Goal: Task Accomplishment & Management: Complete application form

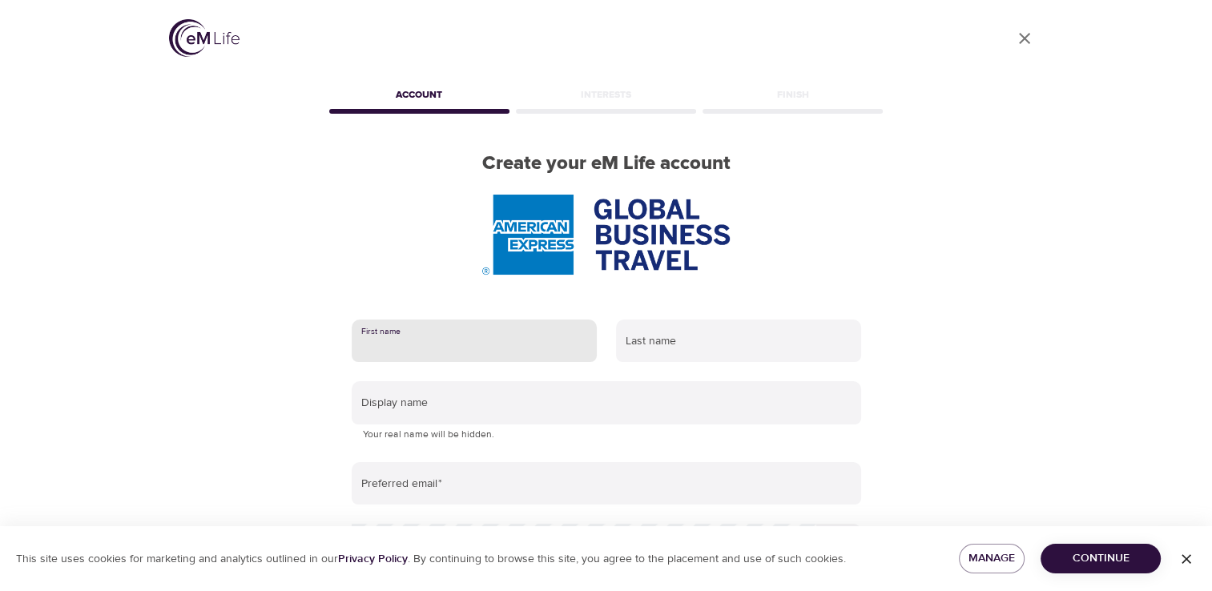
click at [436, 338] on input "text" at bounding box center [474, 341] width 245 height 43
type input "mehpare"
type input "cinpolat"
type input "mehpare.cinpolat@amexgbt.com"
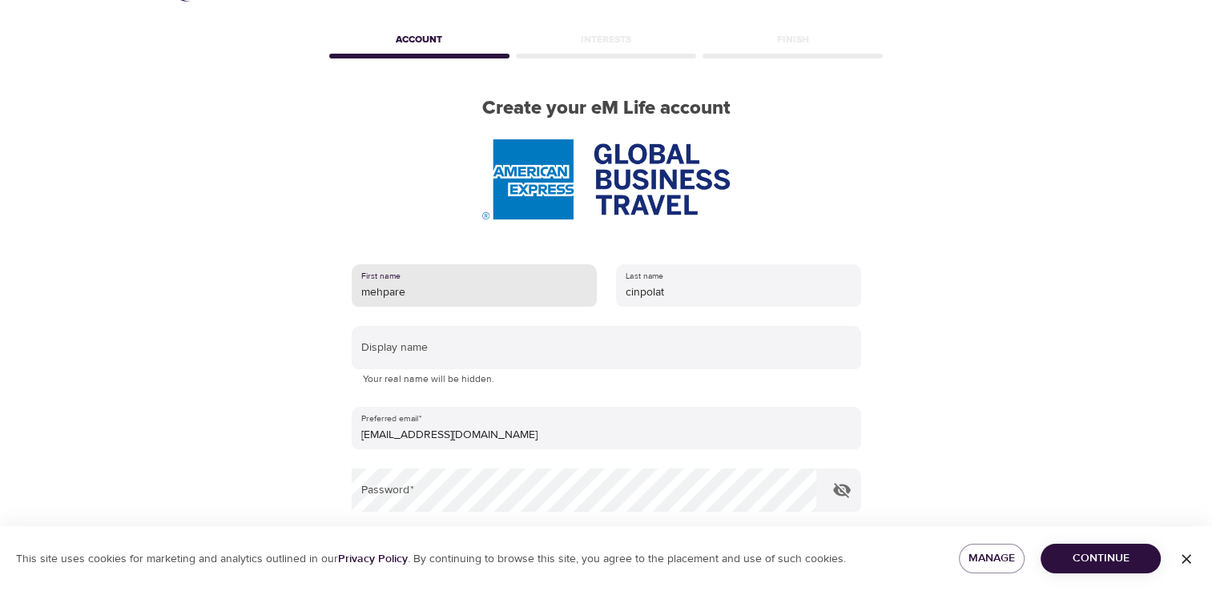
scroll to position [239, 0]
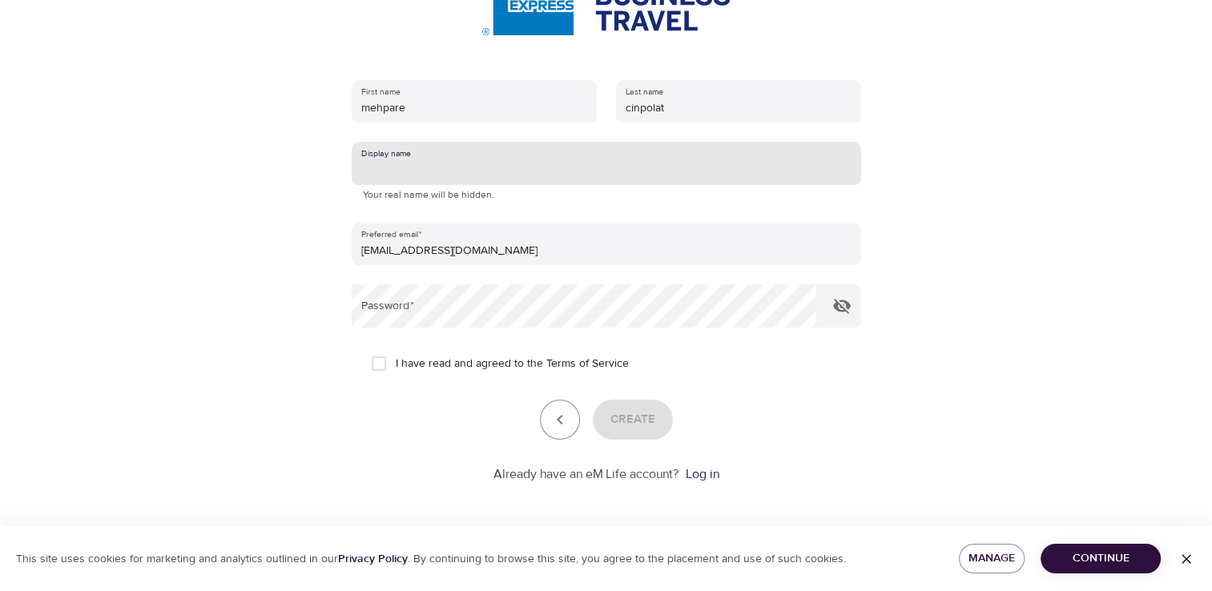
click at [409, 174] on input "text" at bounding box center [606, 163] width 509 height 43
type input "Mehpare"
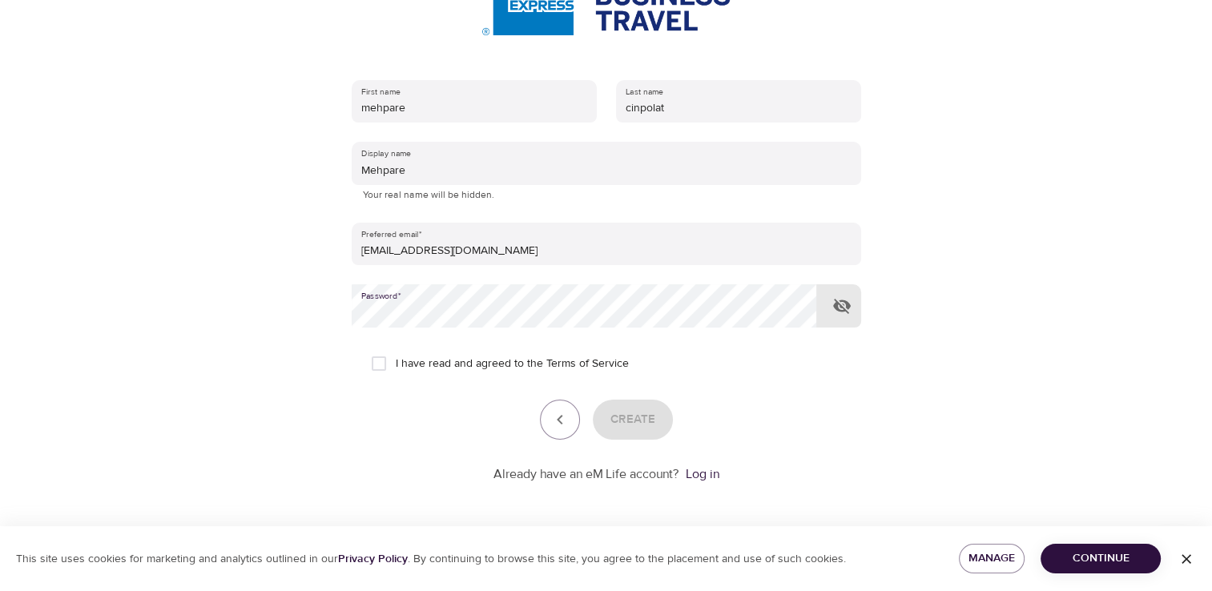
click at [845, 298] on icon "button" at bounding box center [841, 305] width 19 height 19
drag, startPoint x: 381, startPoint y: 360, endPoint x: 408, endPoint y: 368, distance: 27.6
click at [381, 360] on input "I have read and agreed to the Terms of Service" at bounding box center [379, 364] width 34 height 34
checkbox input "true"
click at [645, 424] on span "Create" at bounding box center [632, 419] width 45 height 21
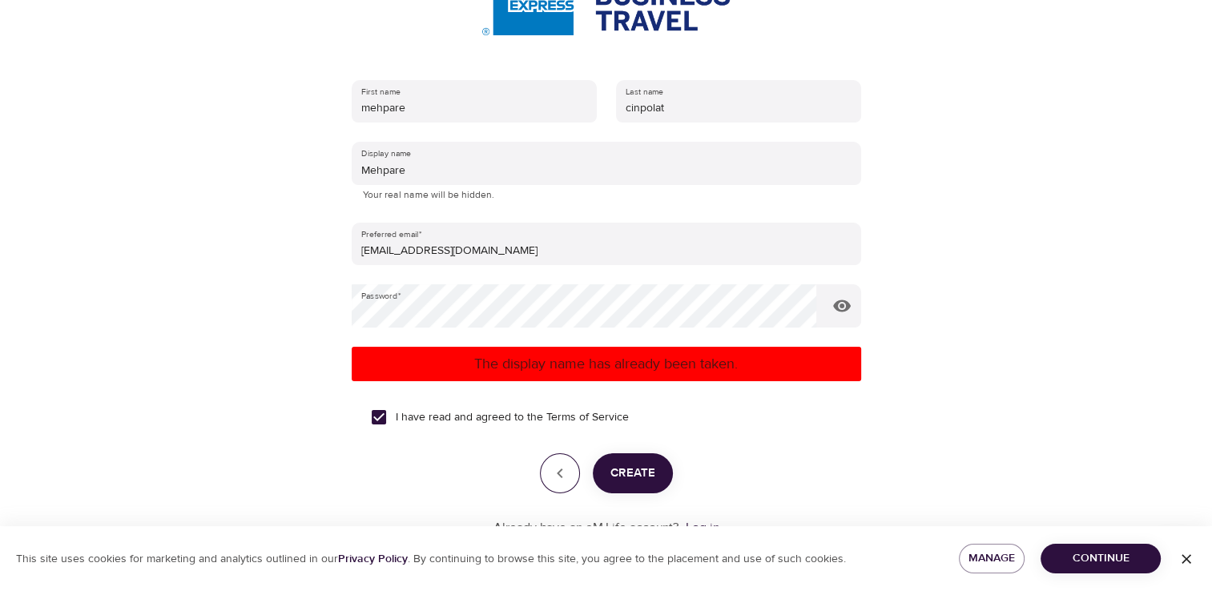
click at [552, 464] on icon "button" at bounding box center [559, 473] width 19 height 19
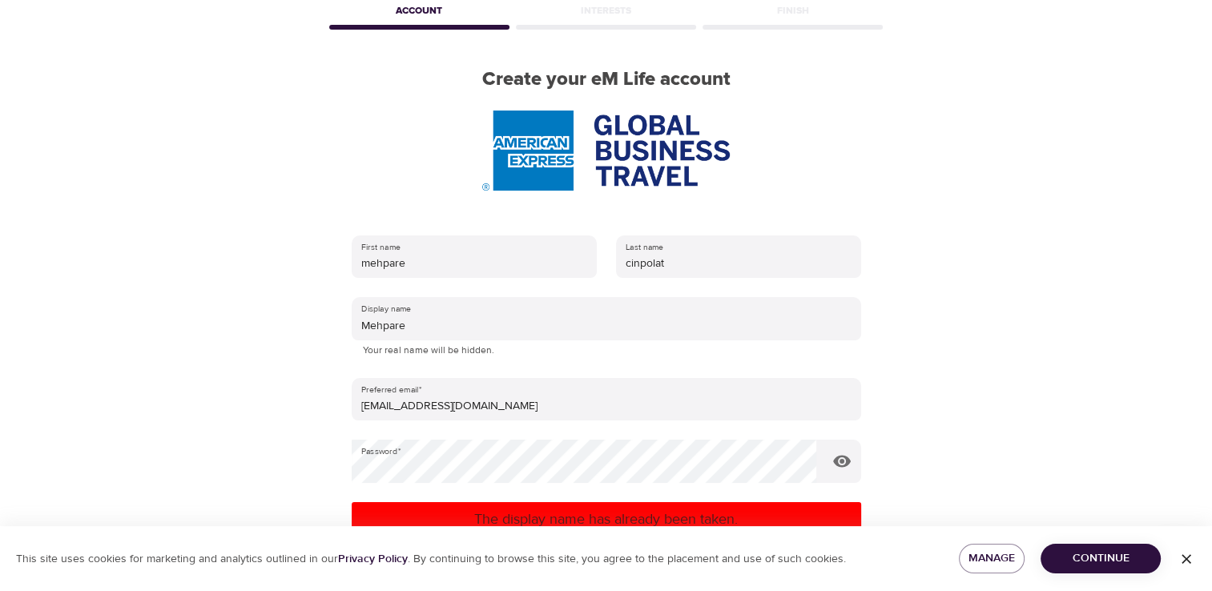
scroll to position [0, 0]
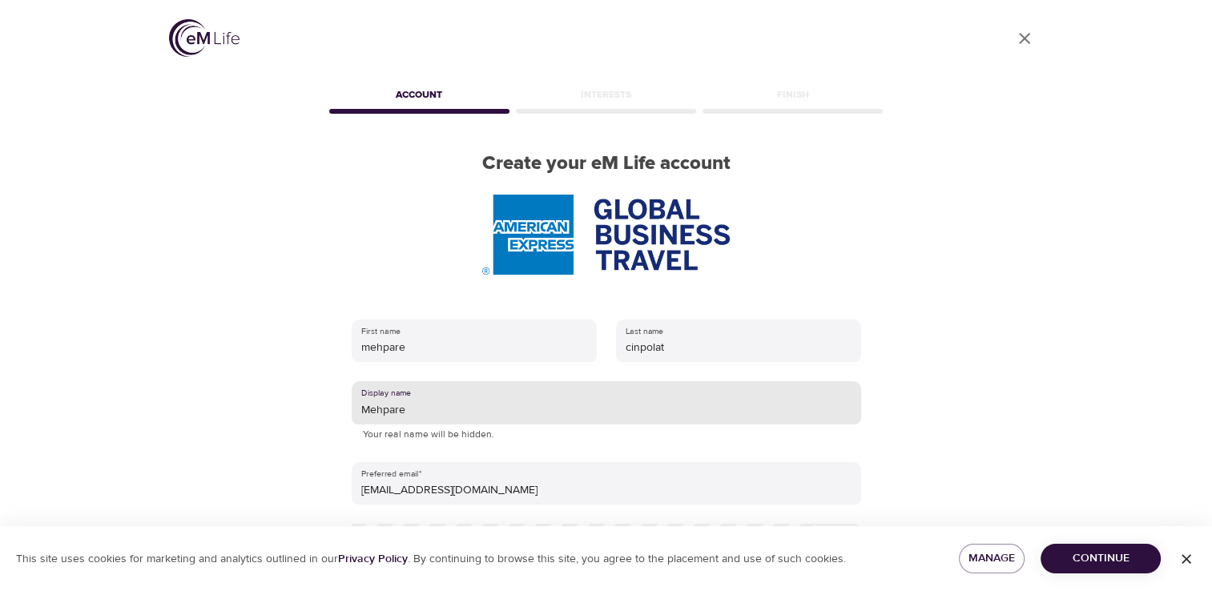
click at [451, 413] on input "Mehpare" at bounding box center [606, 402] width 509 height 43
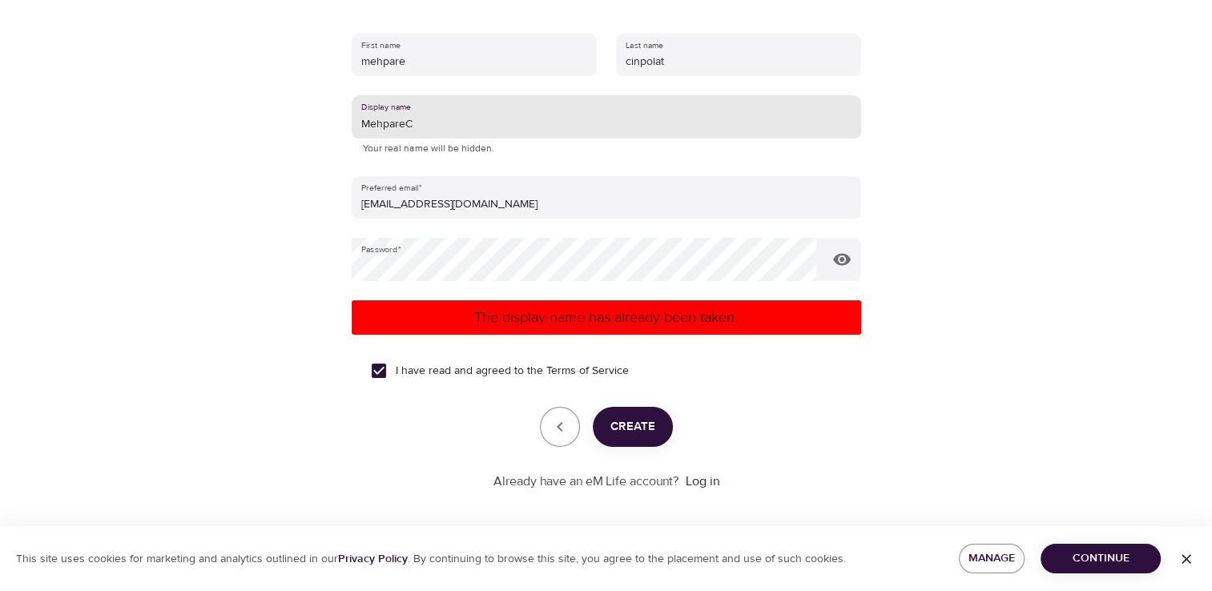
scroll to position [293, 0]
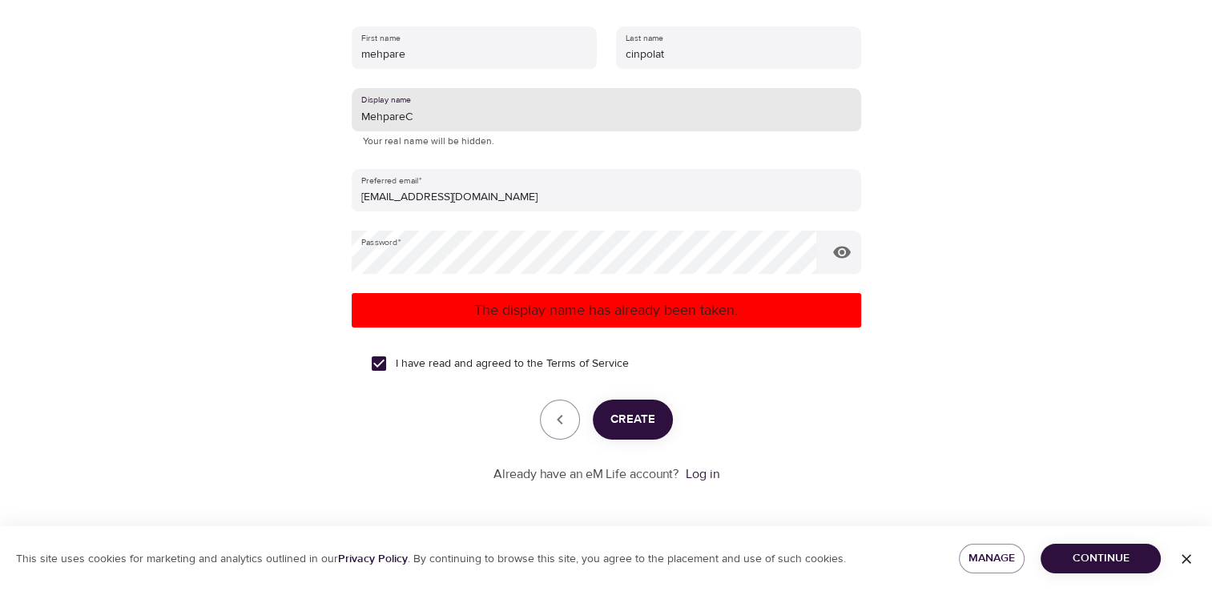
type input "MehpareC"
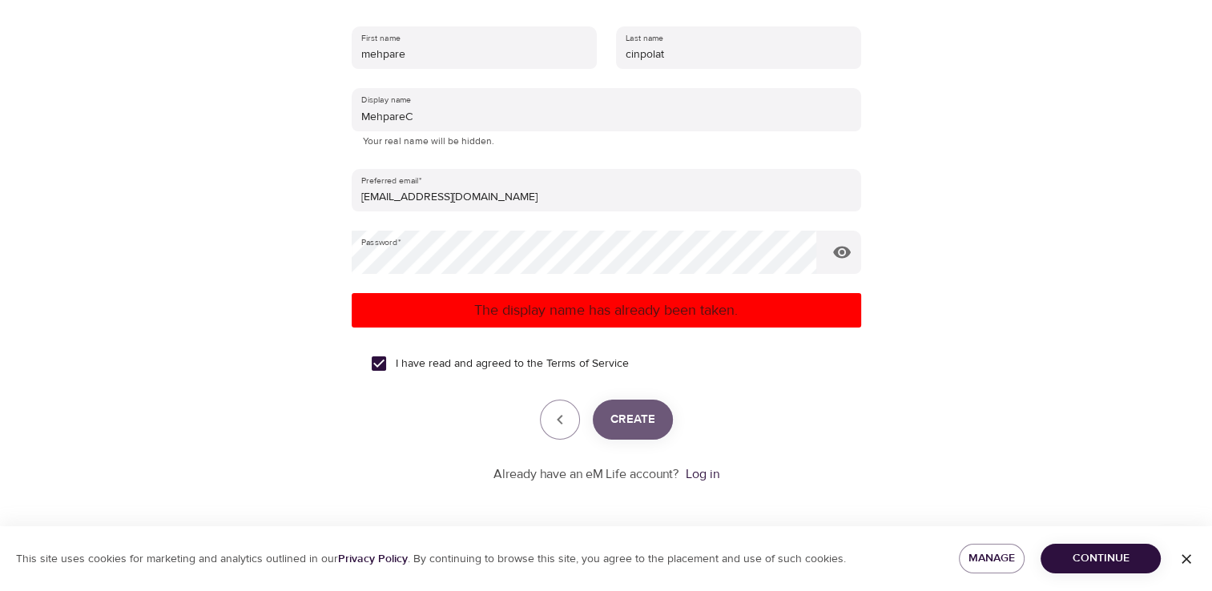
click at [633, 420] on span "Create" at bounding box center [632, 419] width 45 height 21
click at [565, 421] on icon "button" at bounding box center [559, 419] width 19 height 19
click at [708, 476] on link "Log in" at bounding box center [702, 474] width 34 height 16
